Goal: Information Seeking & Learning: Check status

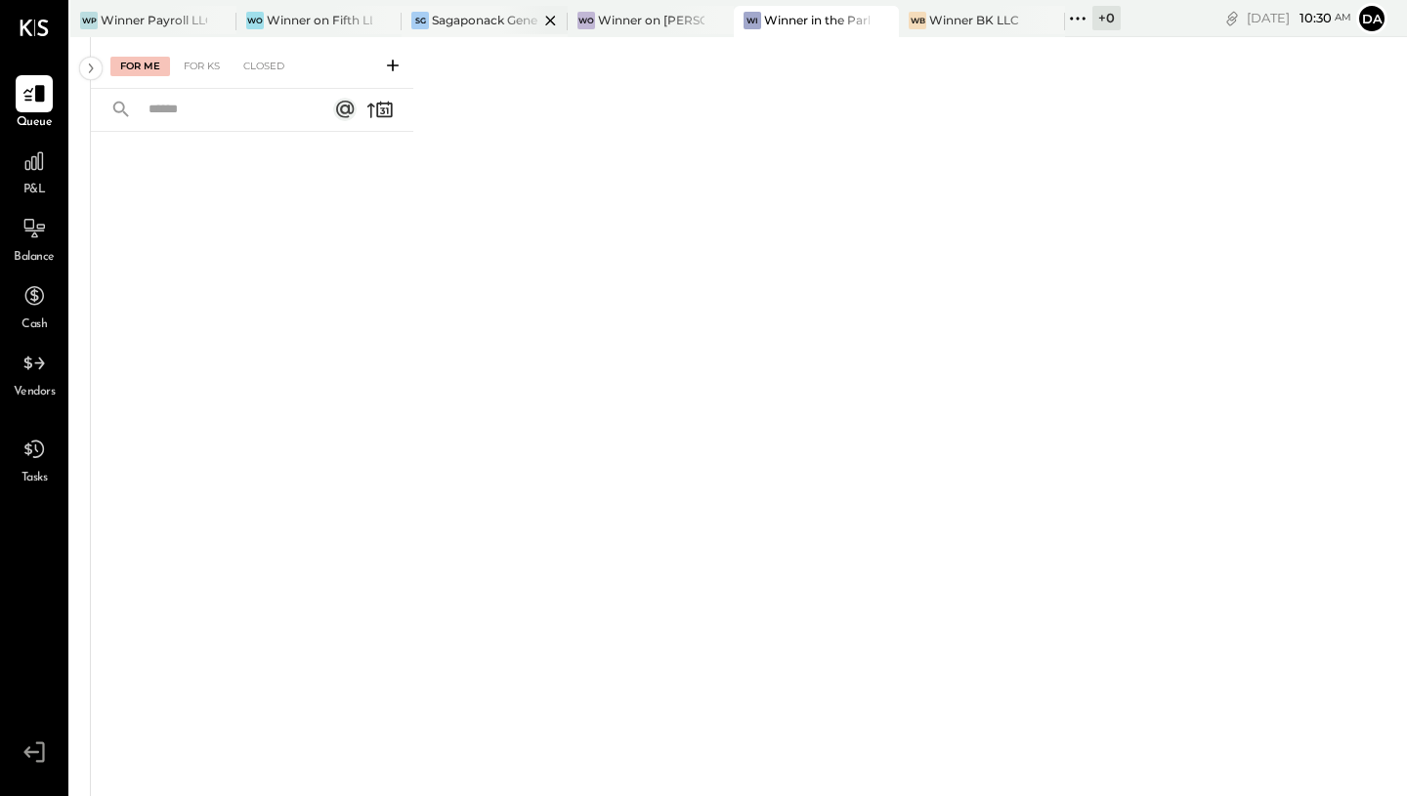
click at [466, 29] on div "SG Sagaponack General Store" at bounding box center [485, 21] width 166 height 31
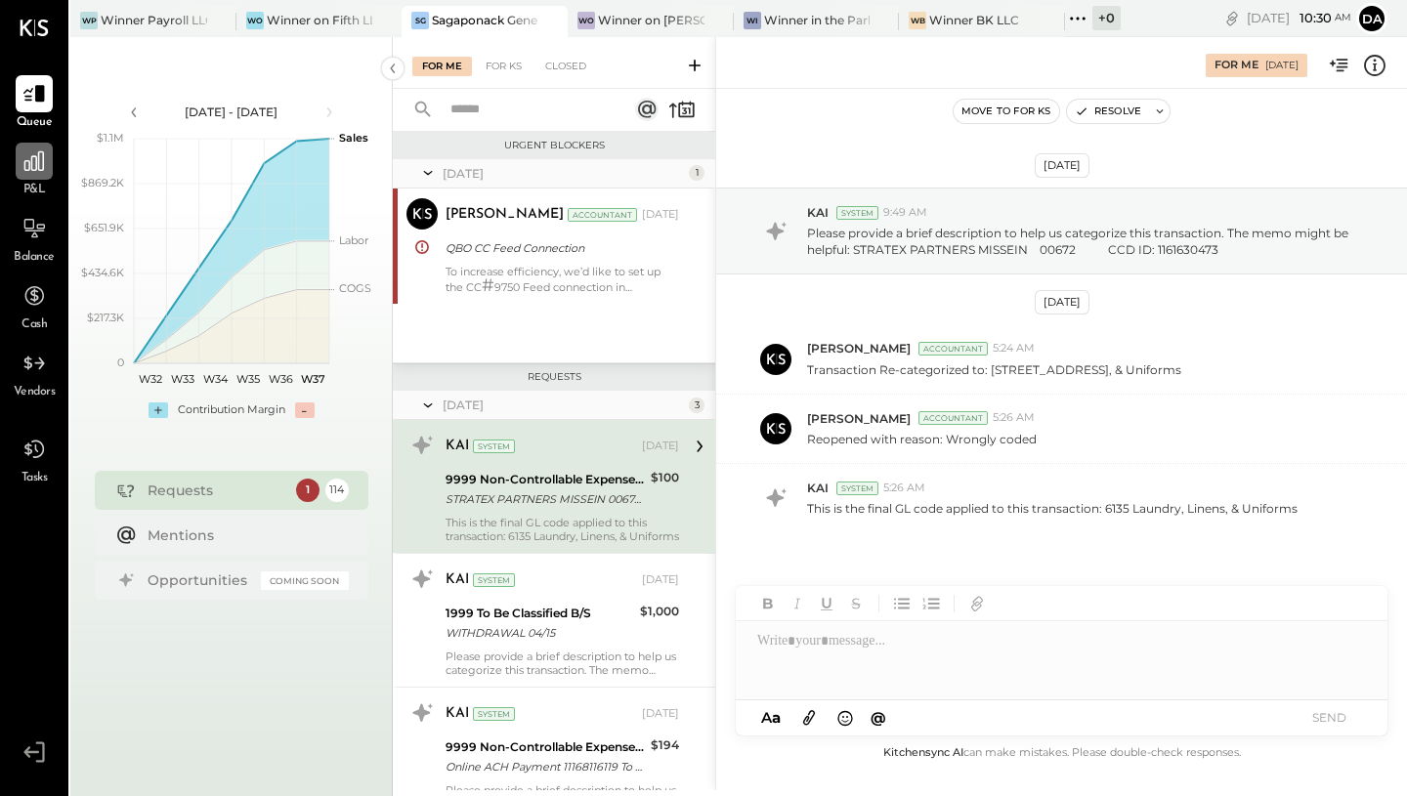
scroll to position [21, 0]
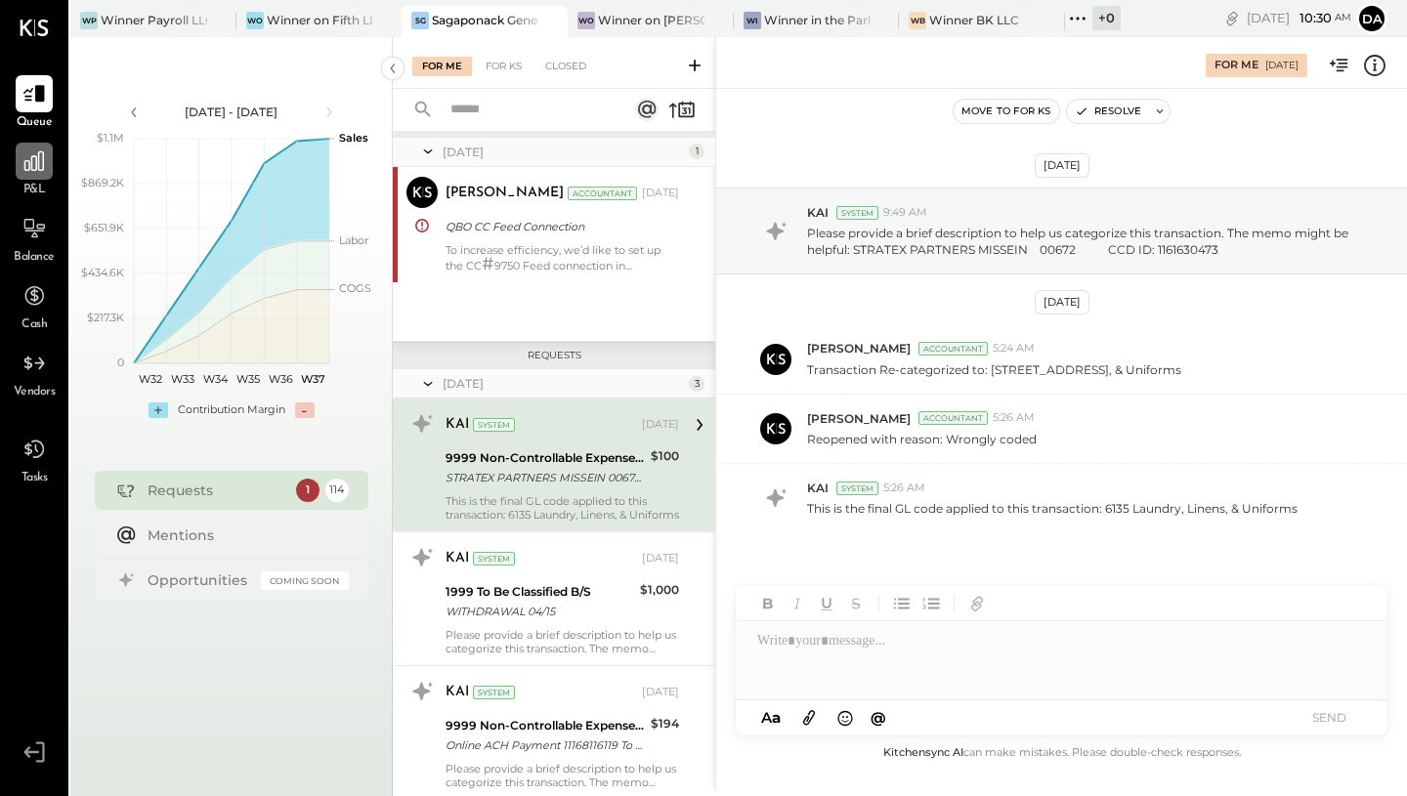
click at [35, 174] on div at bounding box center [34, 161] width 37 height 37
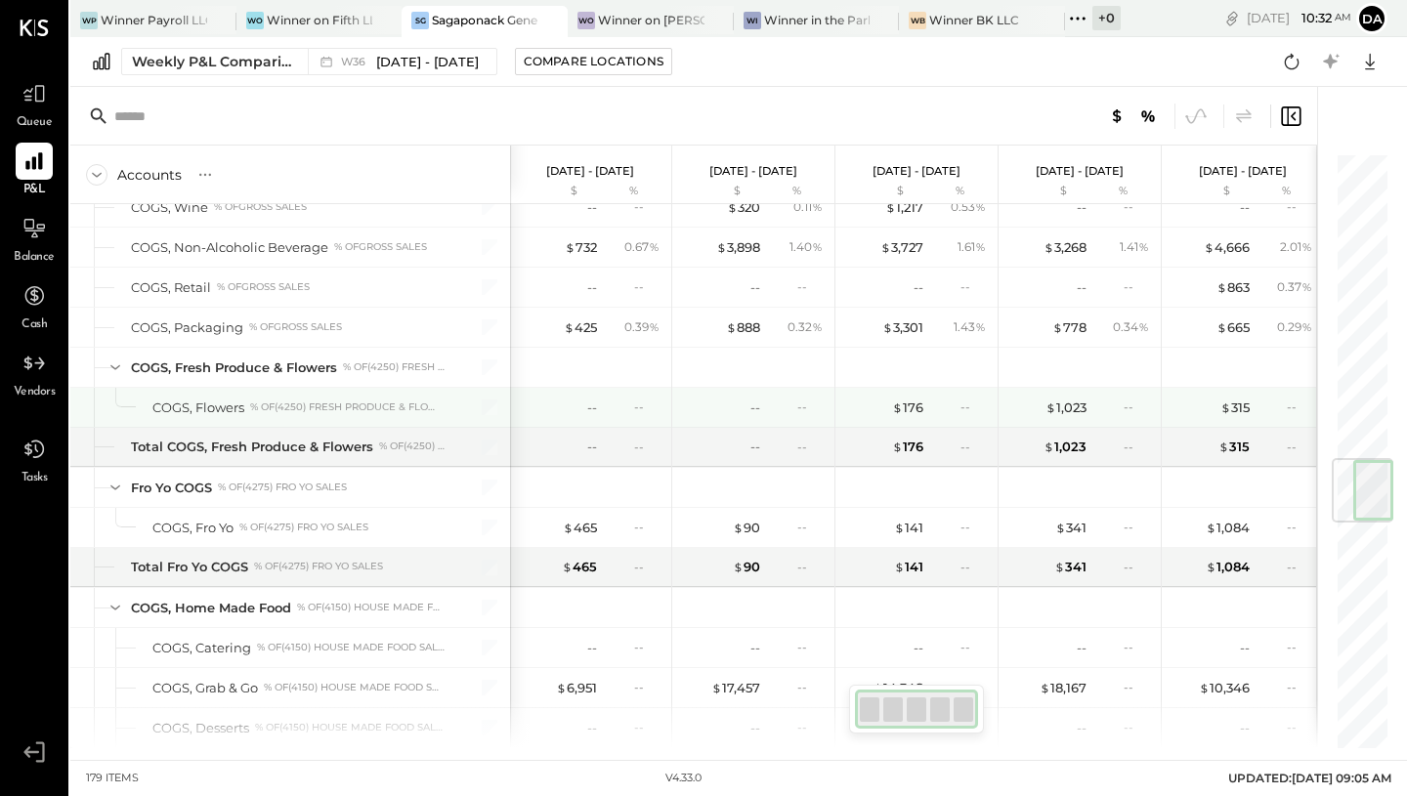
scroll to position [0, 5]
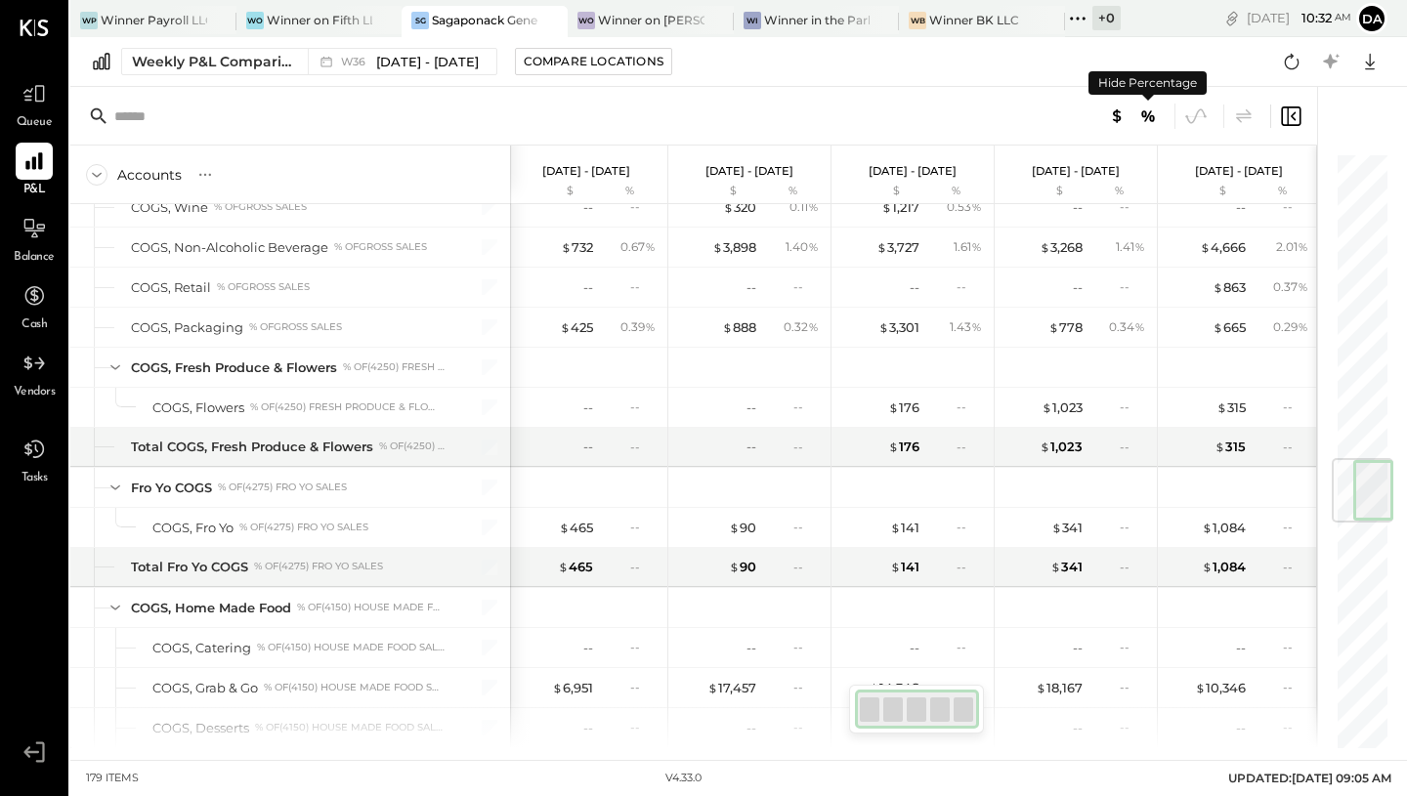
click at [1156, 119] on icon at bounding box center [1147, 116] width 23 height 23
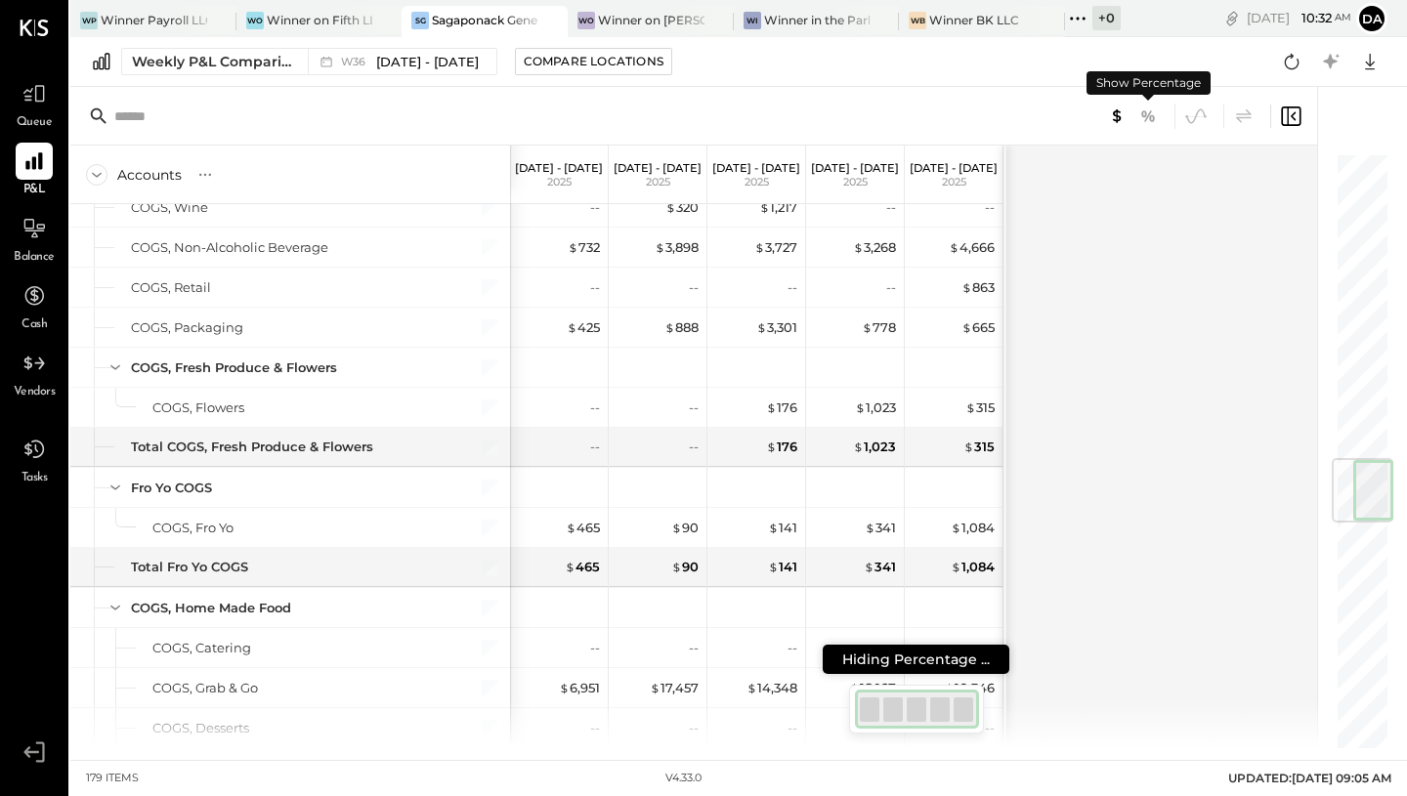
scroll to position [0, 0]
click at [1156, 119] on icon at bounding box center [1147, 116] width 23 height 23
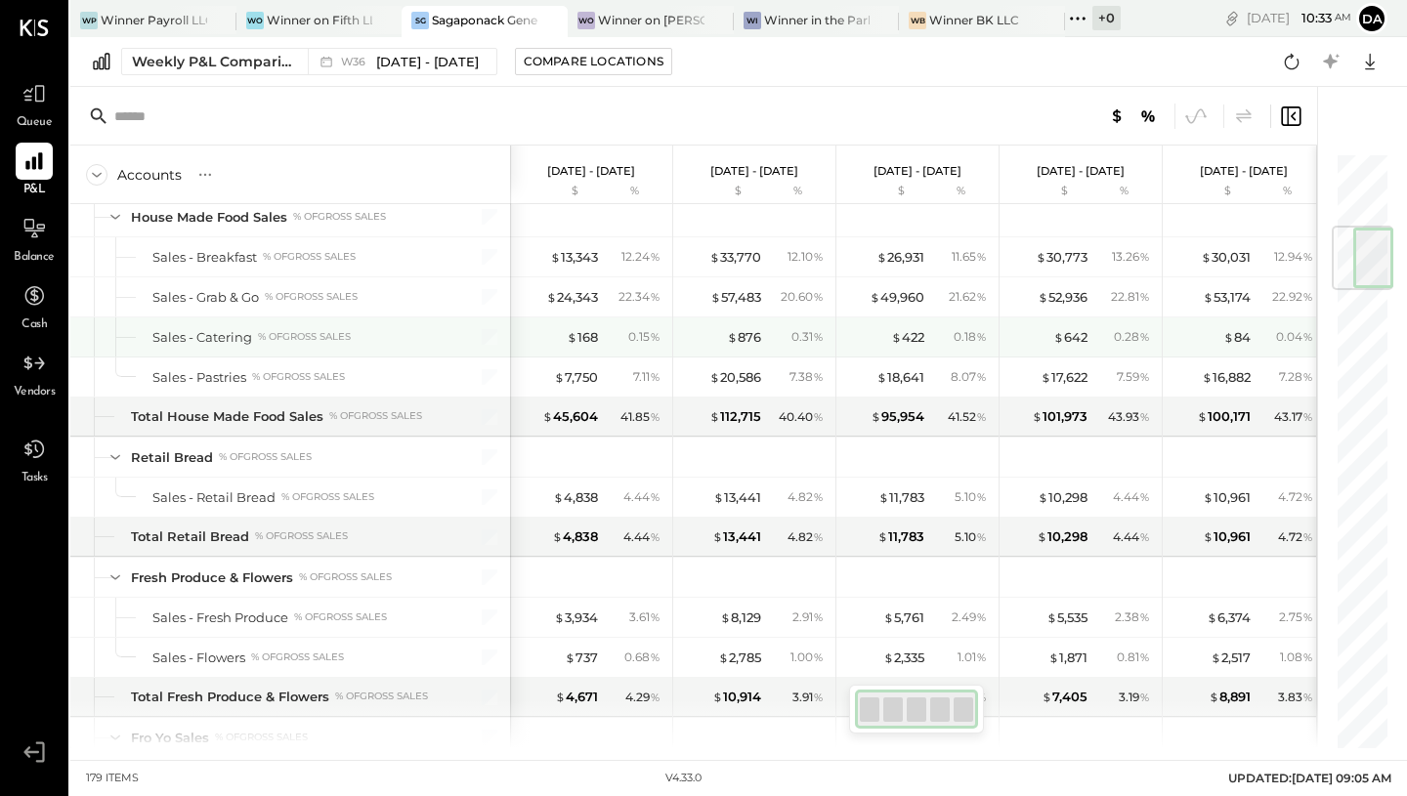
scroll to position [614, 0]
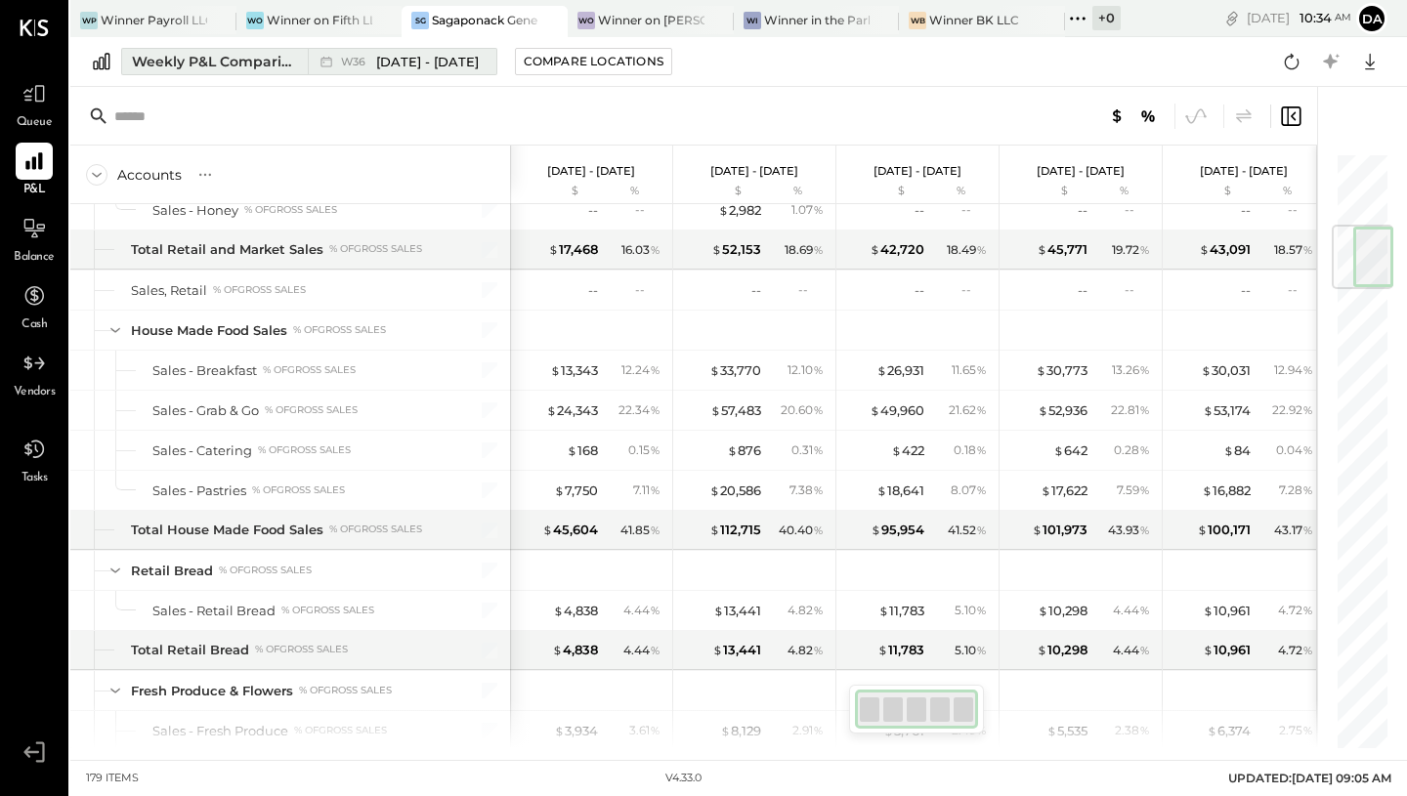
click at [412, 64] on span "[DATE] - [DATE]" at bounding box center [427, 62] width 103 height 19
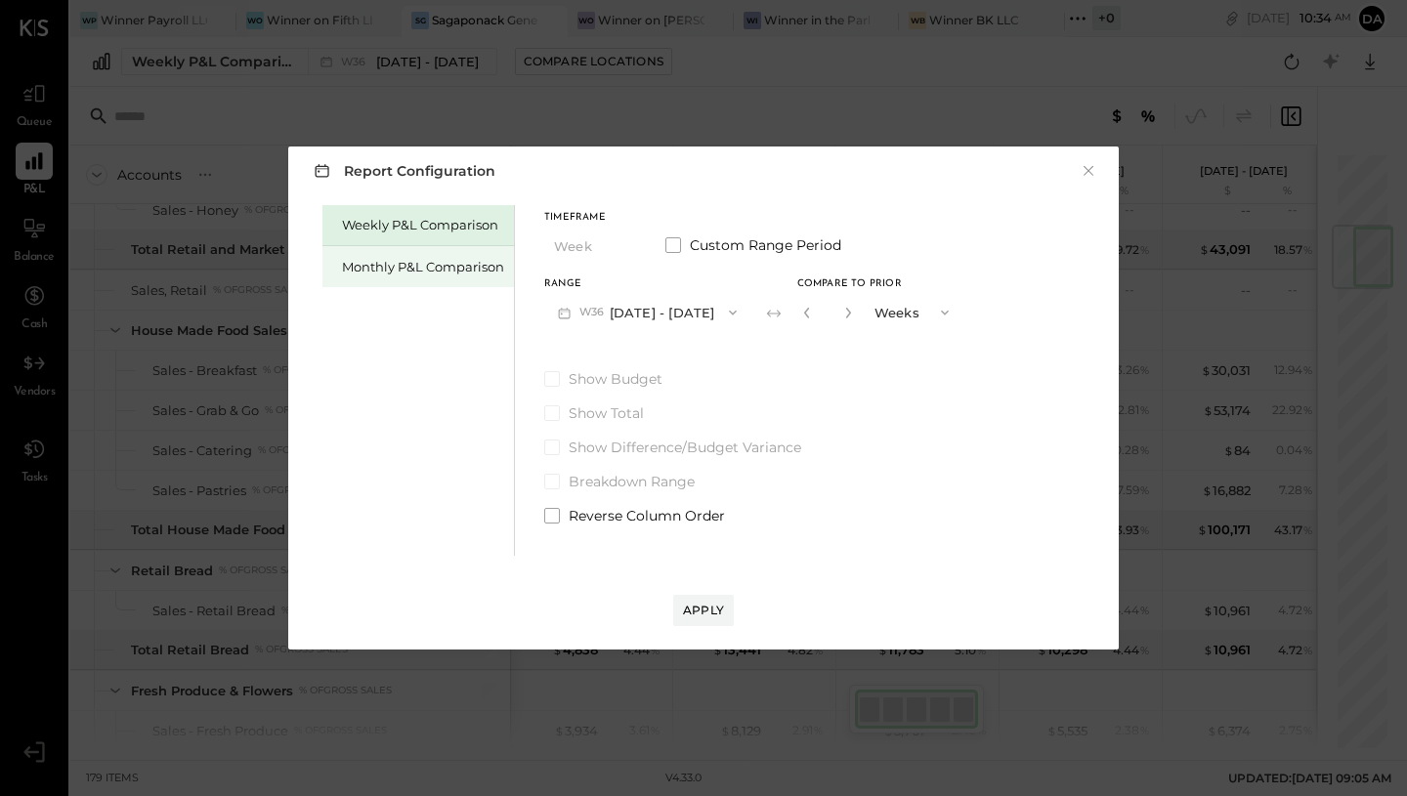
click at [453, 259] on div "Monthly P&L Comparison" at bounding box center [423, 267] width 162 height 19
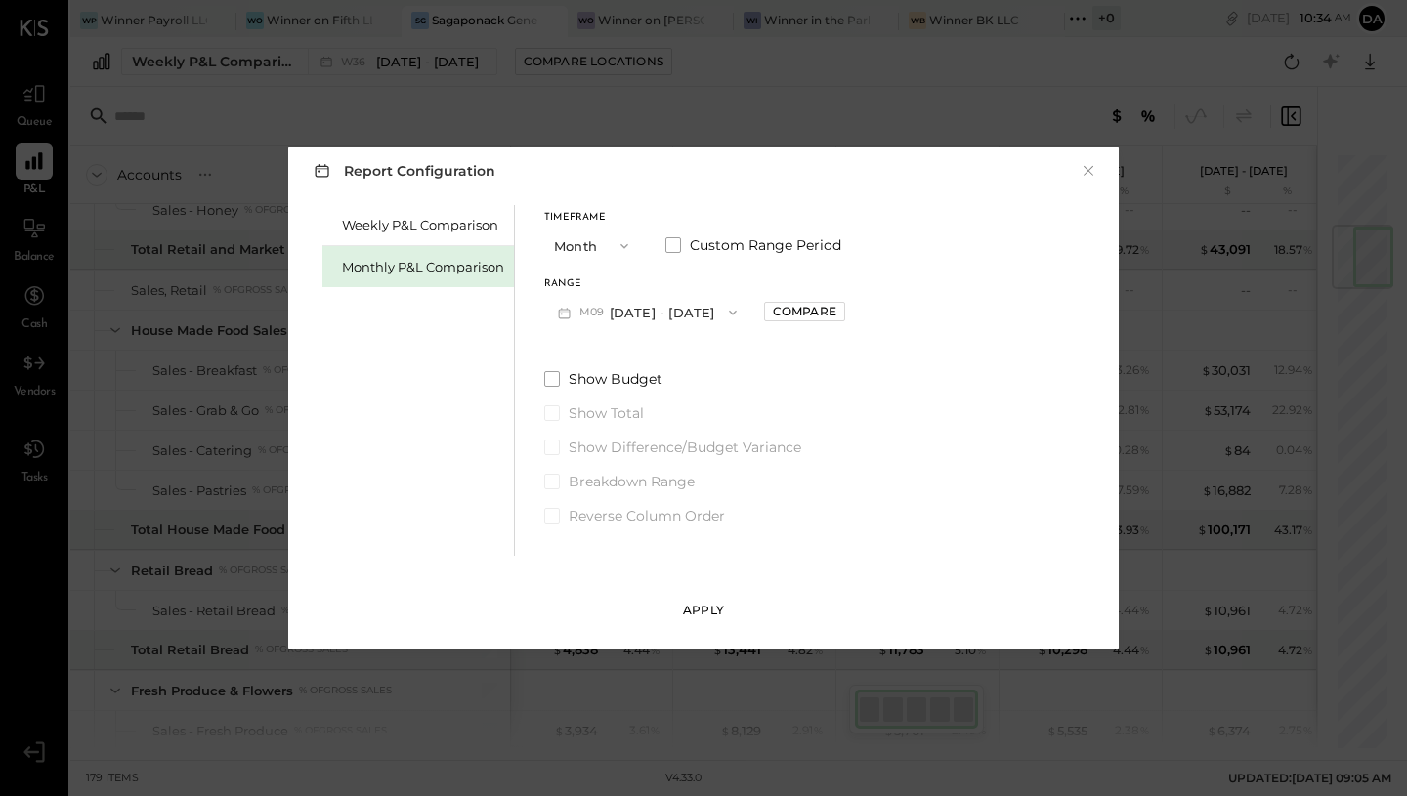
click at [707, 607] on div "Apply" at bounding box center [703, 610] width 41 height 17
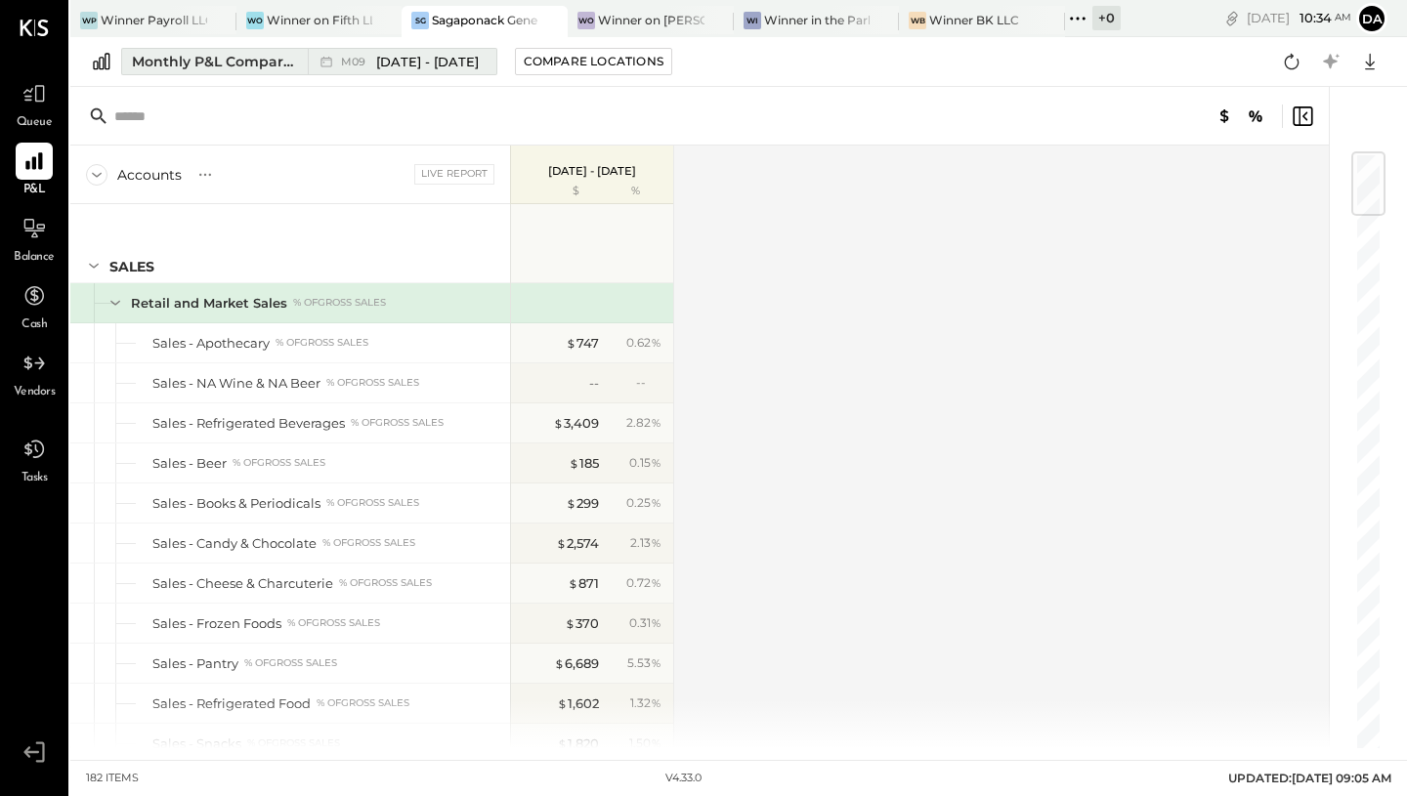
click at [422, 64] on span "[DATE] - [DATE]" at bounding box center [427, 62] width 103 height 19
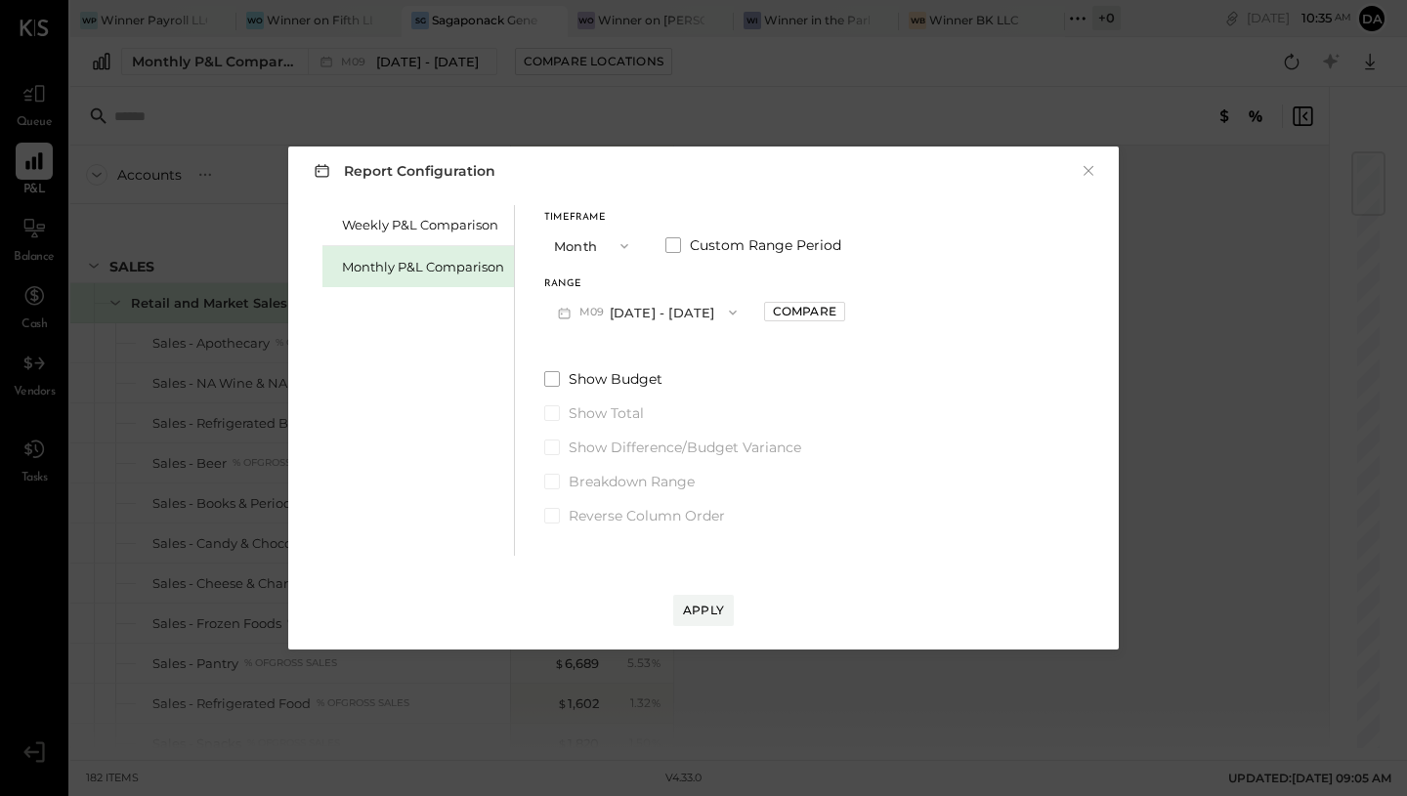
click at [725, 309] on icon "button" at bounding box center [733, 313] width 16 height 16
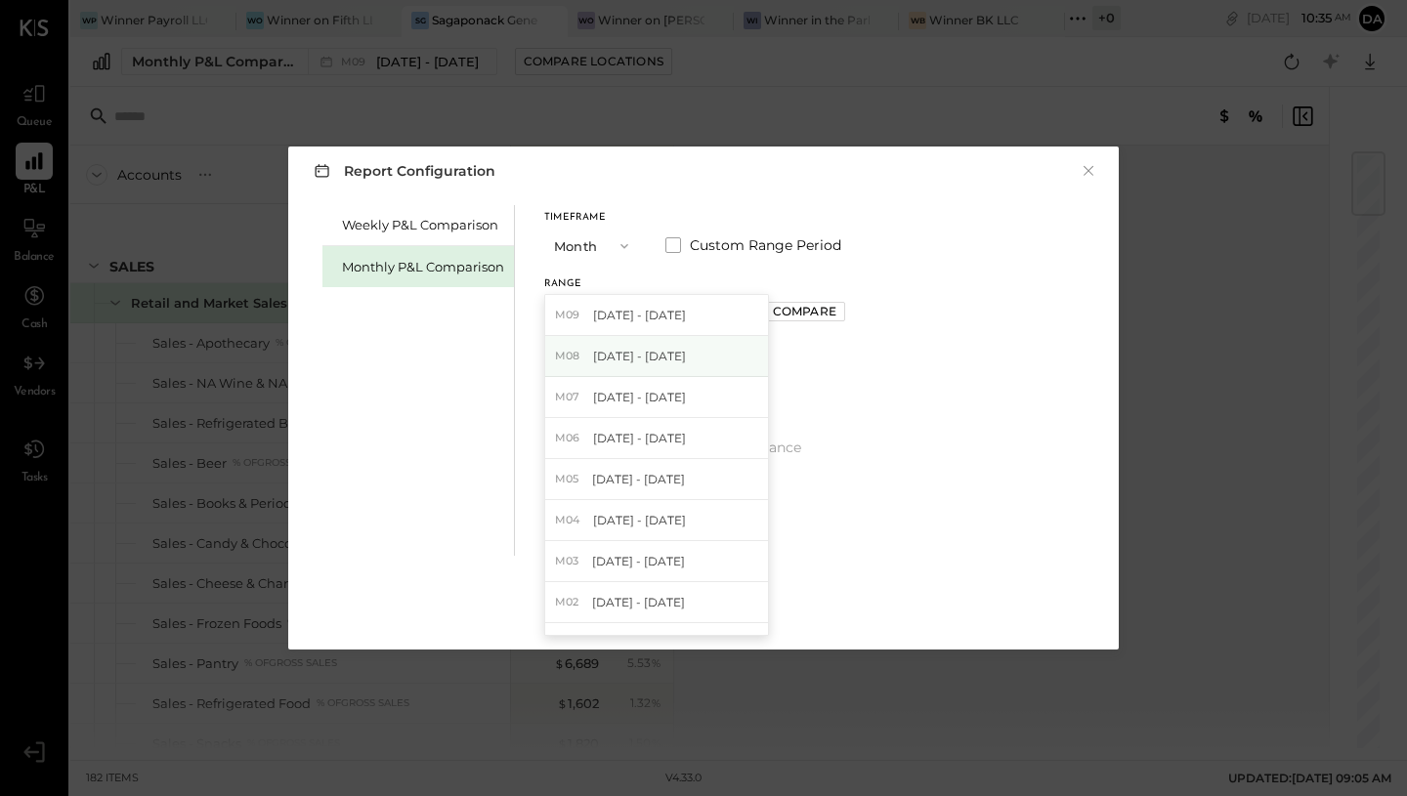
click at [672, 360] on span "[DATE] - [DATE]" at bounding box center [639, 356] width 93 height 17
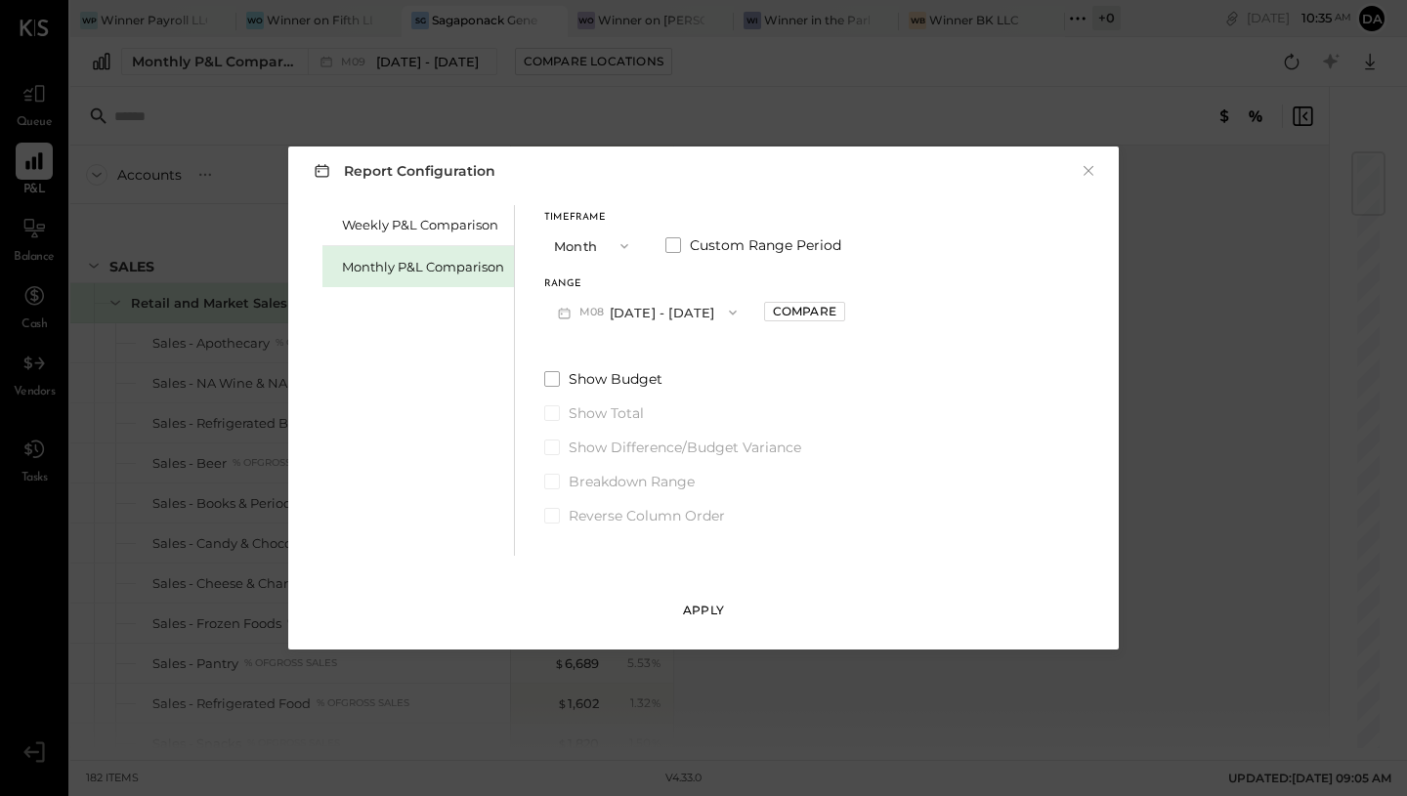
click at [704, 609] on div "Apply" at bounding box center [703, 610] width 41 height 17
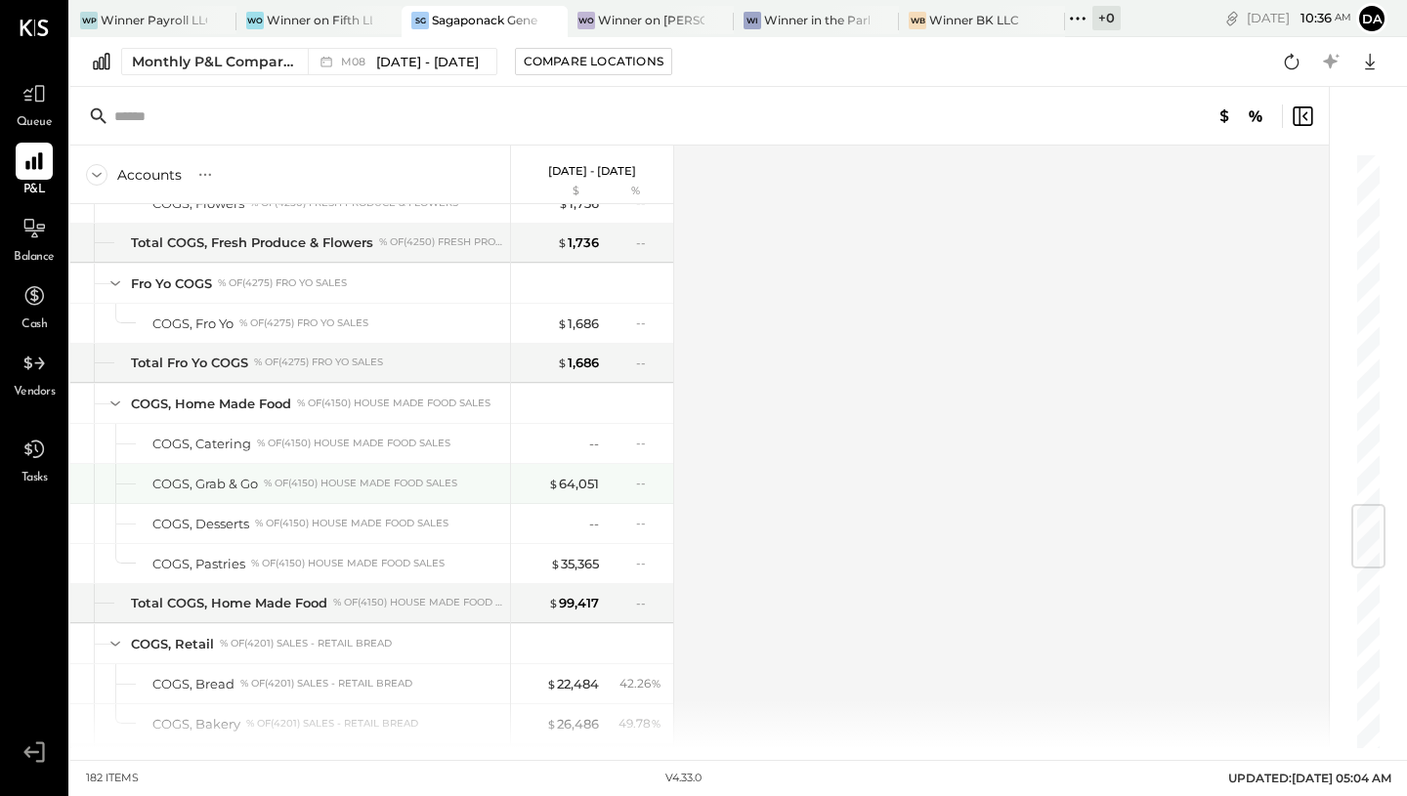
scroll to position [2962, 0]
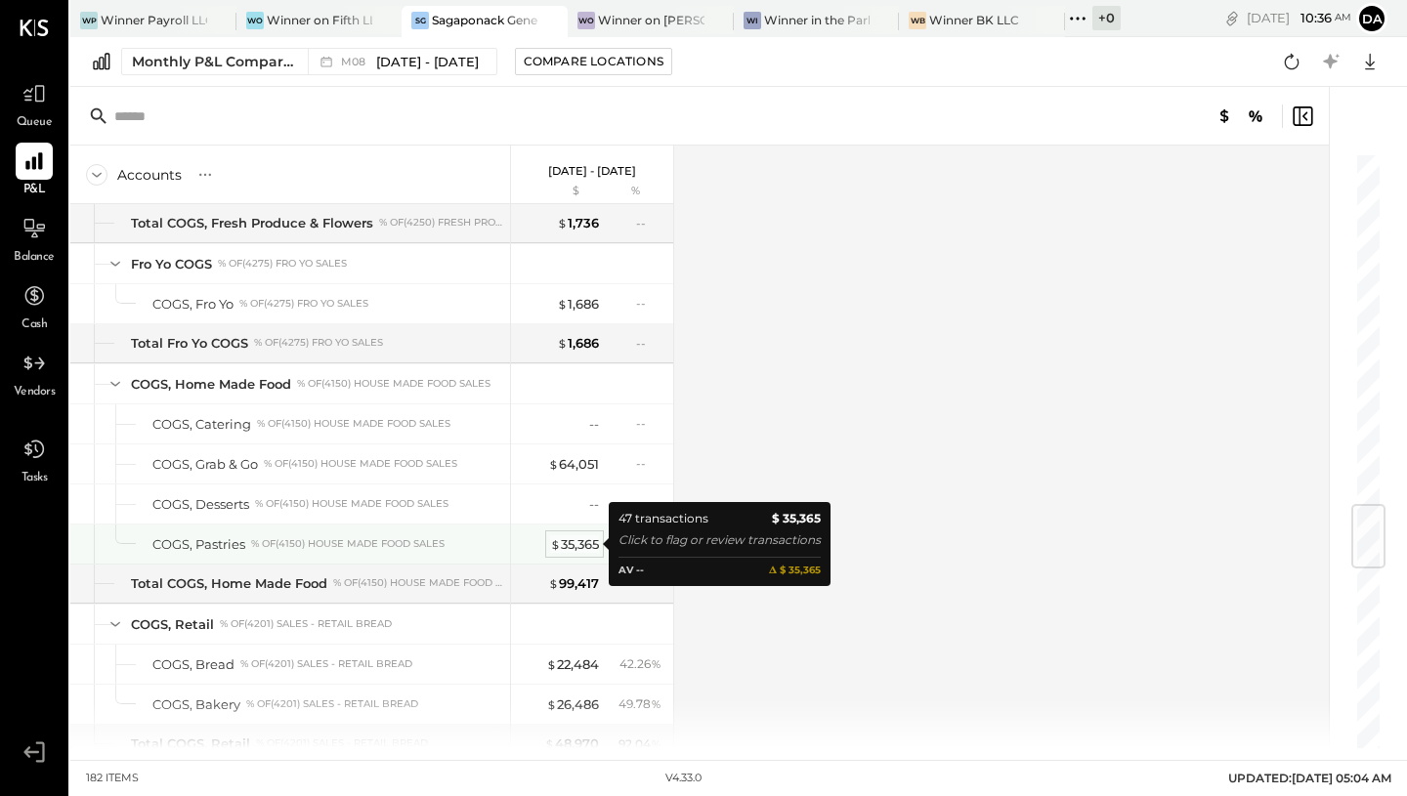
click at [577, 548] on div "$ 35,365" at bounding box center [574, 544] width 49 height 19
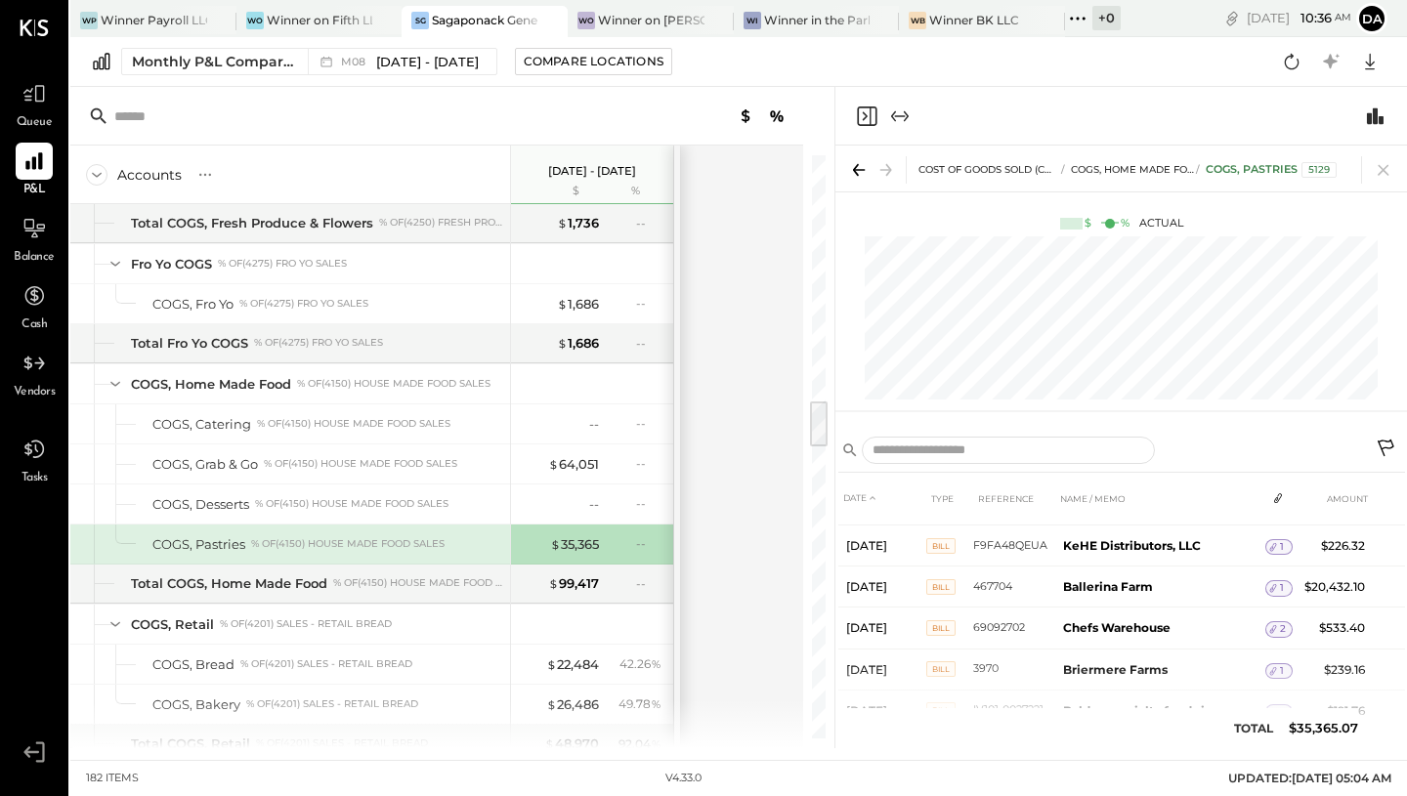
scroll to position [1233, 0]
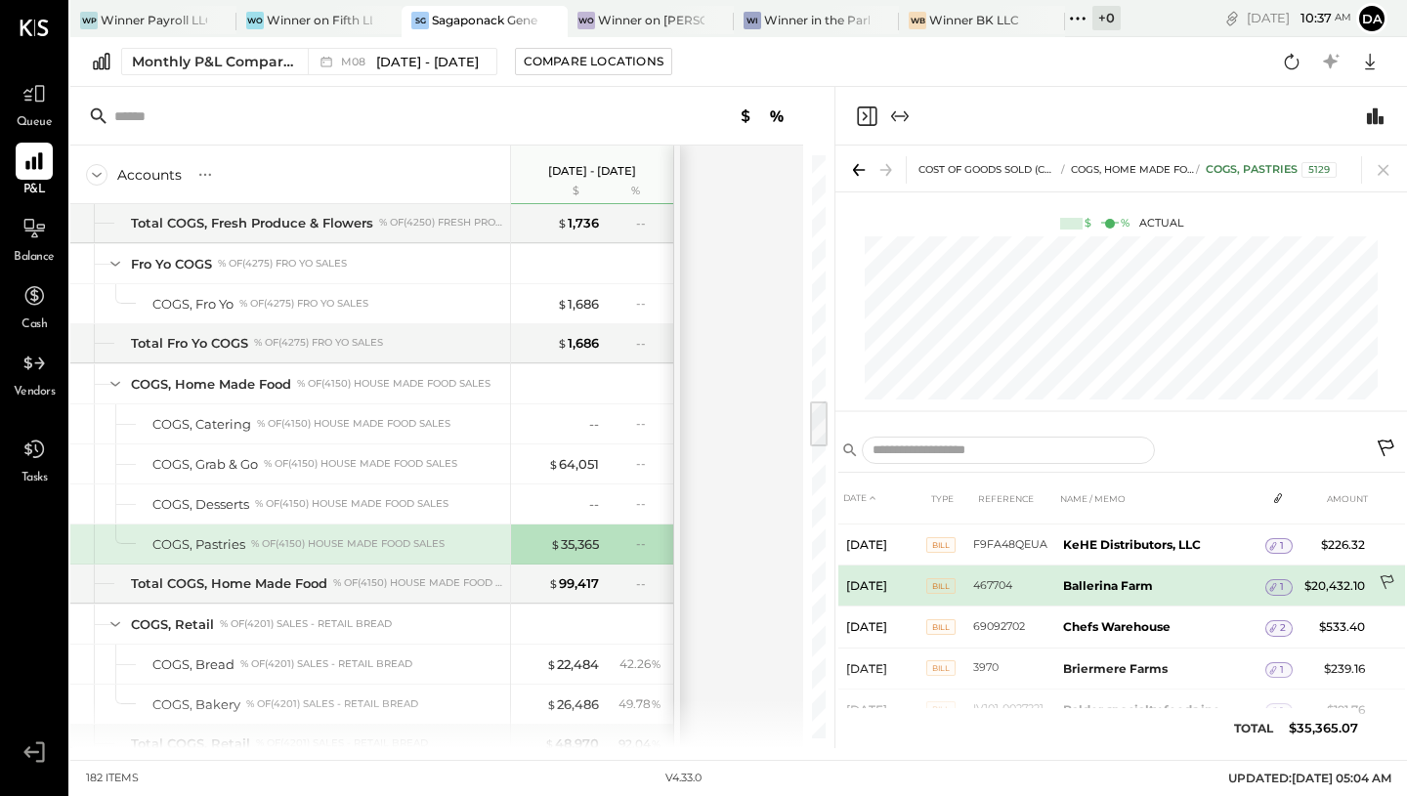
click at [1387, 579] on icon at bounding box center [1389, 585] width 20 height 20
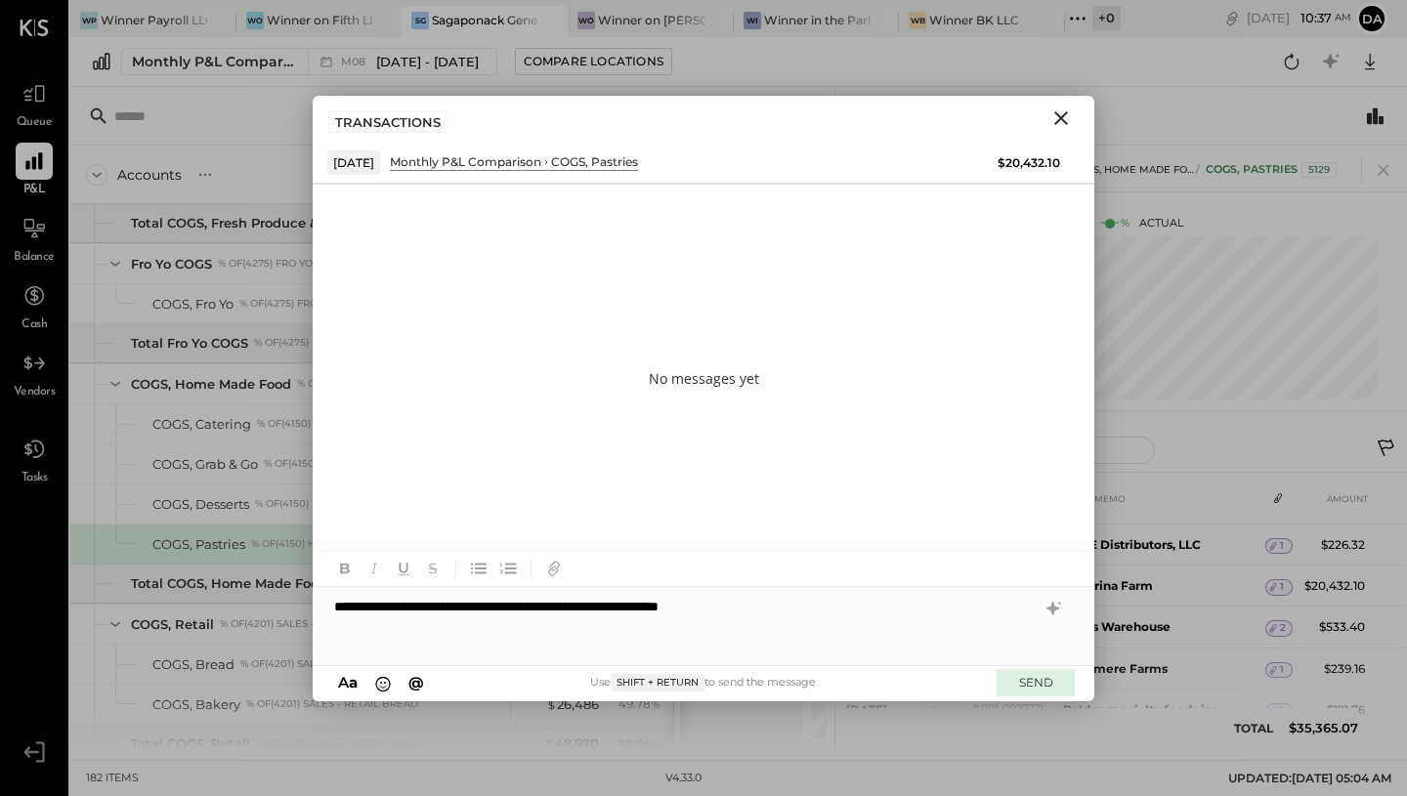
click at [1051, 681] on button "SEND" at bounding box center [1036, 682] width 78 height 26
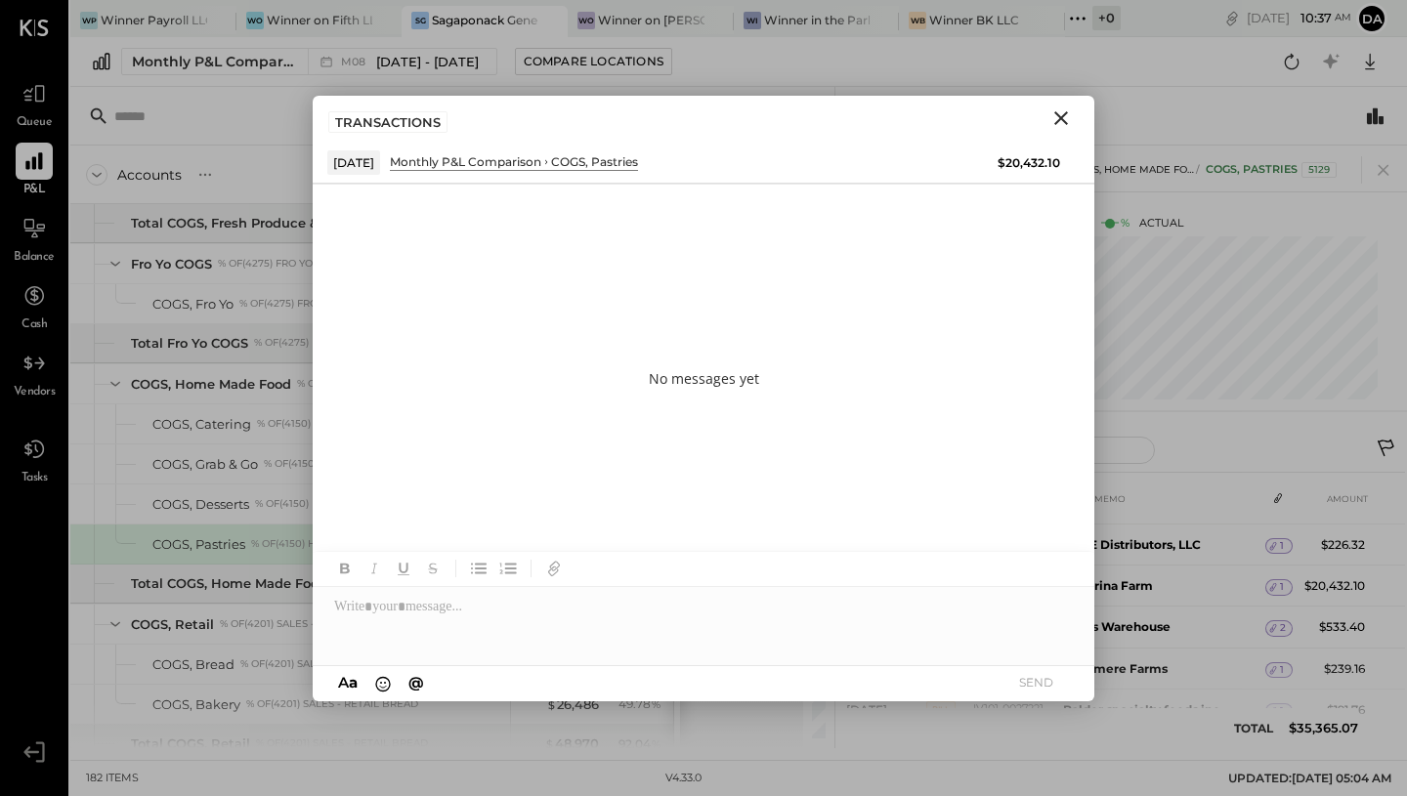
click at [1058, 117] on icon "Close" at bounding box center [1060, 118] width 23 height 23
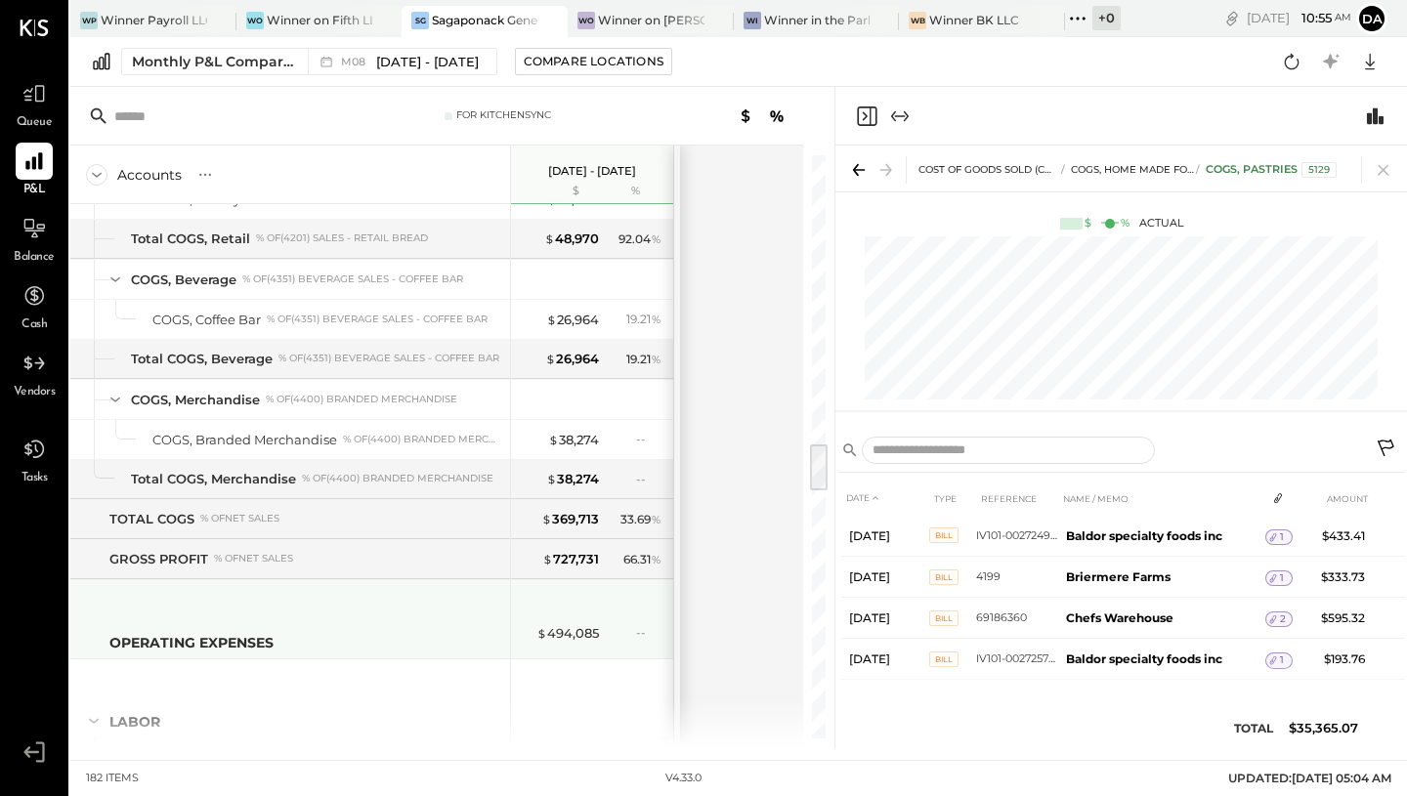
scroll to position [3479, 0]
